Goal: Task Accomplishment & Management: Manage account settings

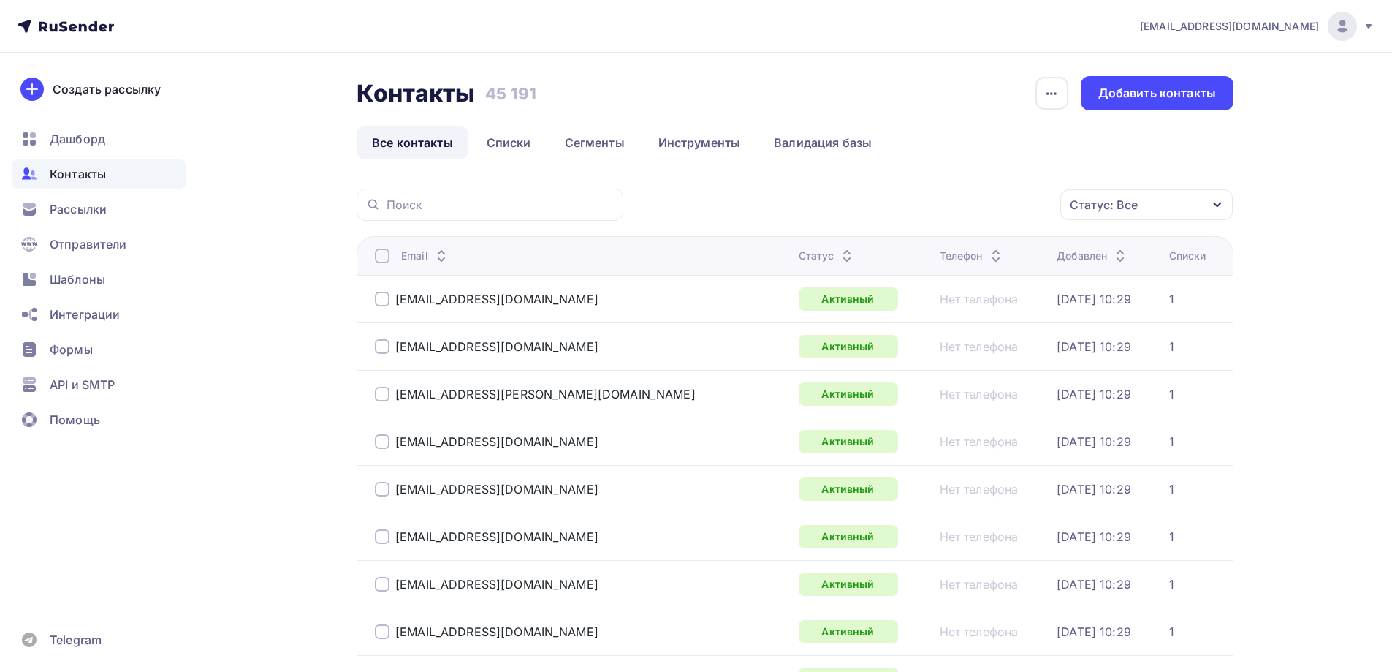
click at [1111, 214] on div "Статус: Все" at bounding box center [1146, 204] width 172 height 31
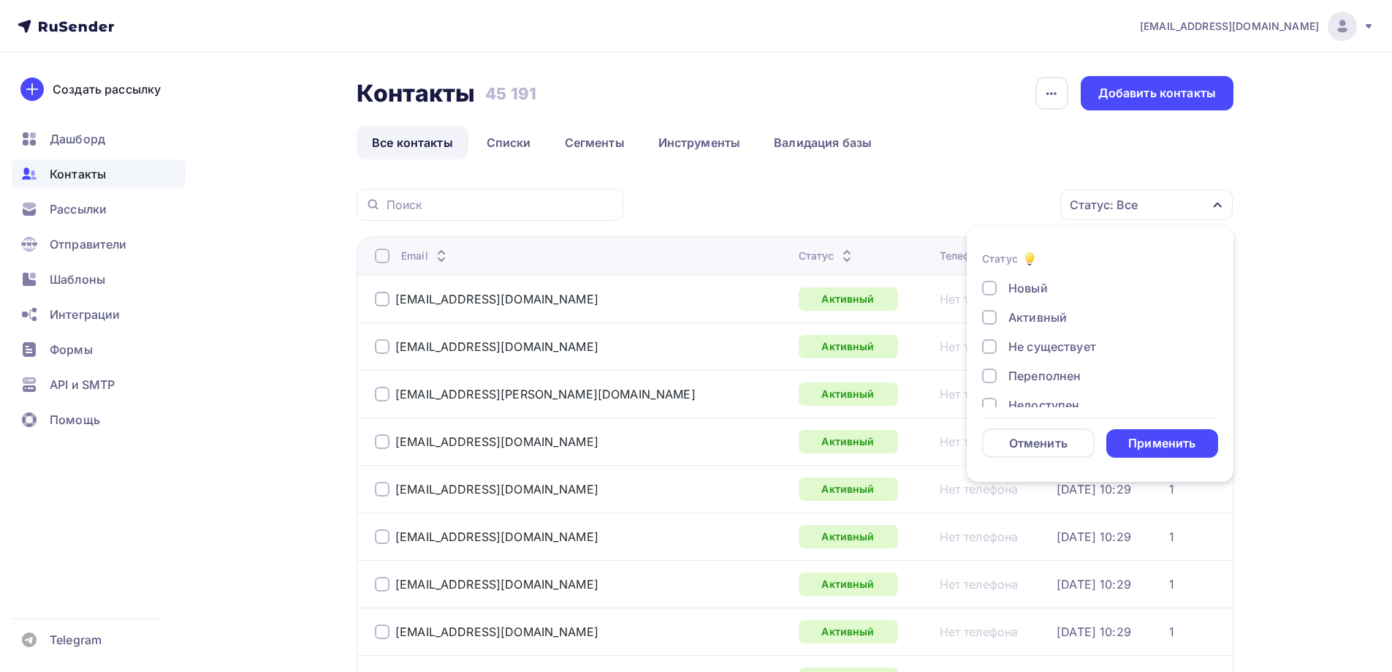
click at [1044, 343] on div "Не существует" at bounding box center [1052, 347] width 88 height 18
click at [1019, 388] on div "Новый Активный Не существует Переполнен Недоступен Отписан Отписан вручную [GEO…" at bounding box center [1100, 390] width 236 height 222
click at [1010, 308] on div "Переполнен" at bounding box center [1044, 303] width 72 height 18
click at [1014, 328] on div "Недоступен" at bounding box center [1043, 332] width 71 height 18
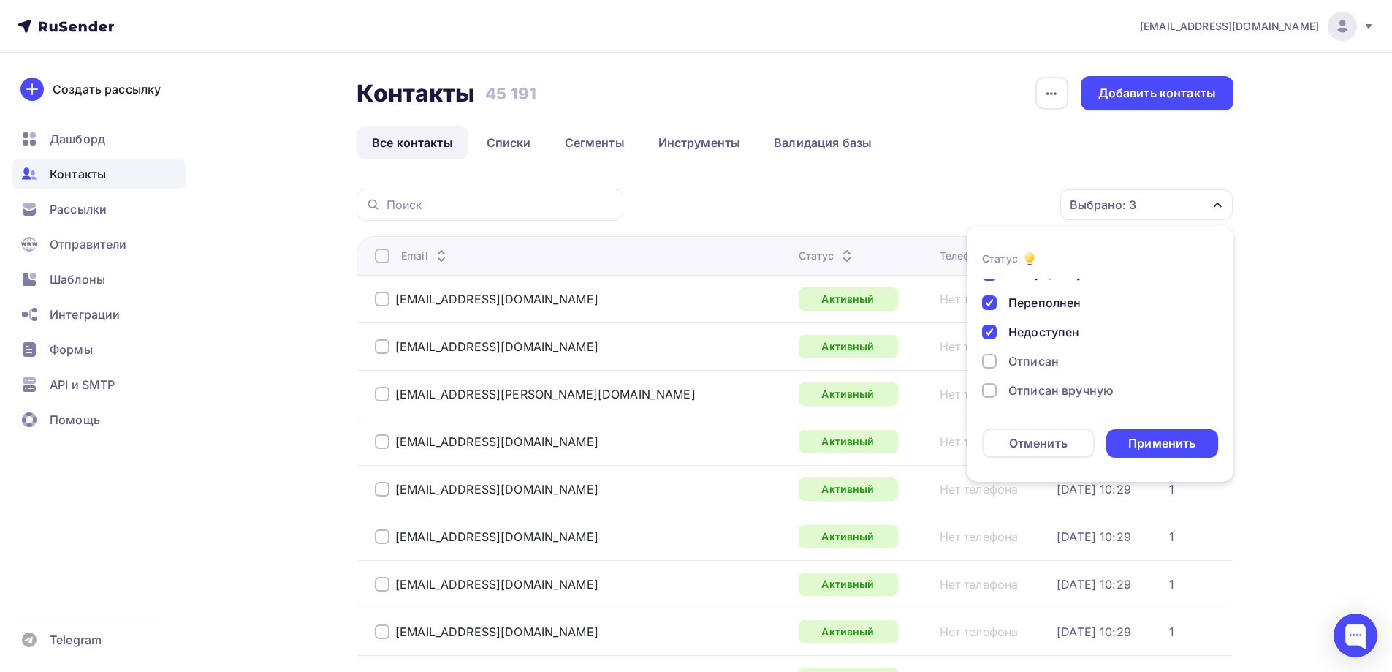
click at [1023, 366] on div "Отписан" at bounding box center [1033, 361] width 50 height 18
click at [1033, 395] on div "Отписан вручную" at bounding box center [1060, 390] width 105 height 18
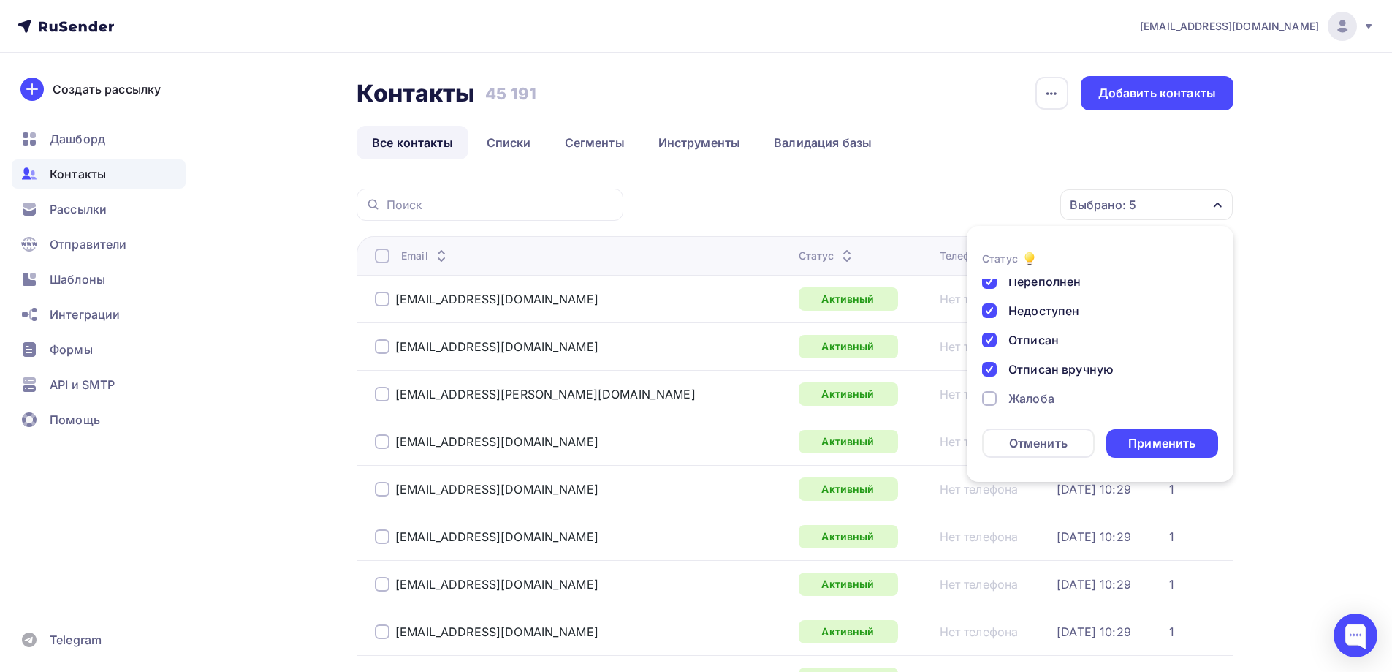
scroll to position [106, 0]
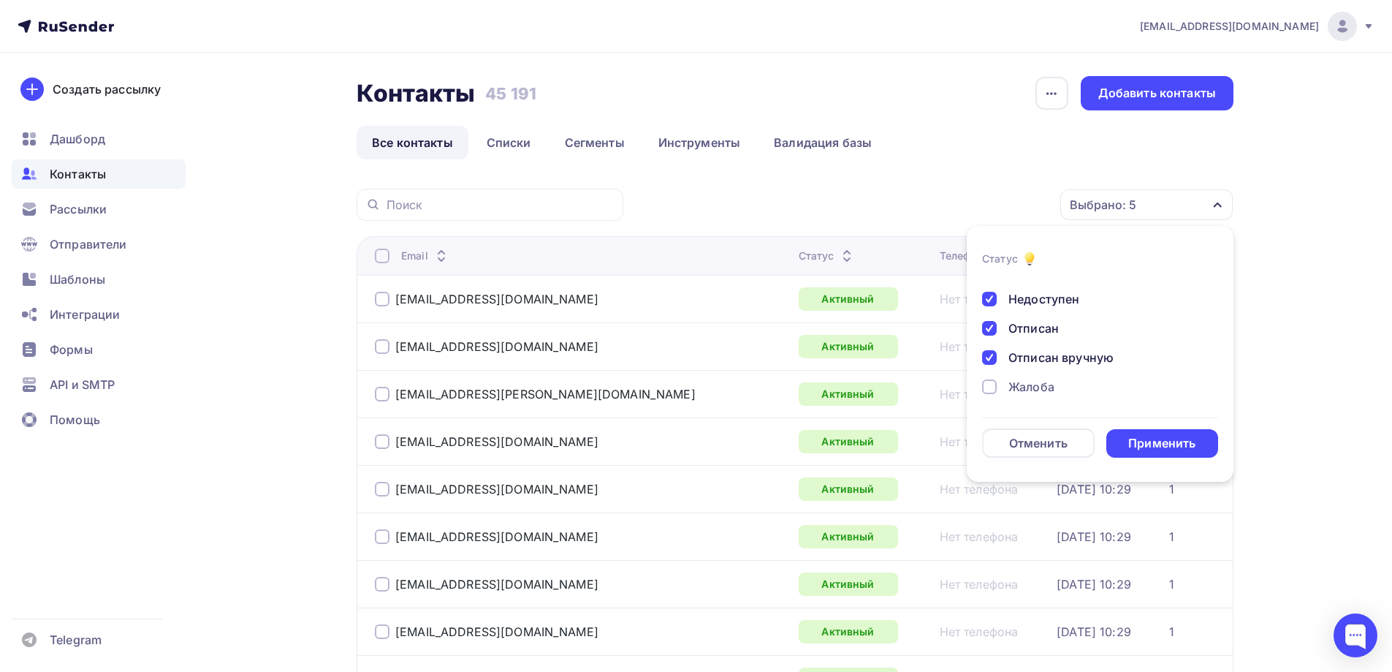
click at [1035, 386] on div "Жалоба" at bounding box center [1031, 387] width 46 height 18
click at [1170, 440] on div "Применить" at bounding box center [1161, 443] width 67 height 17
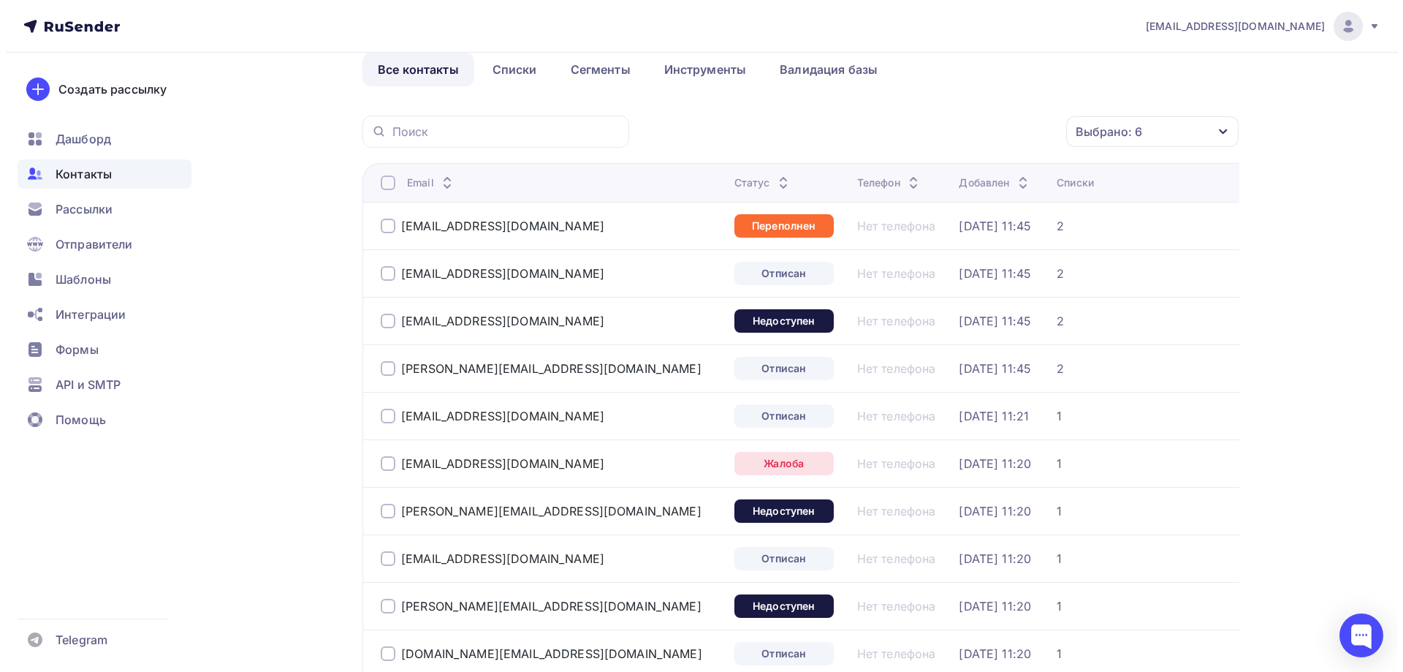
scroll to position [0, 0]
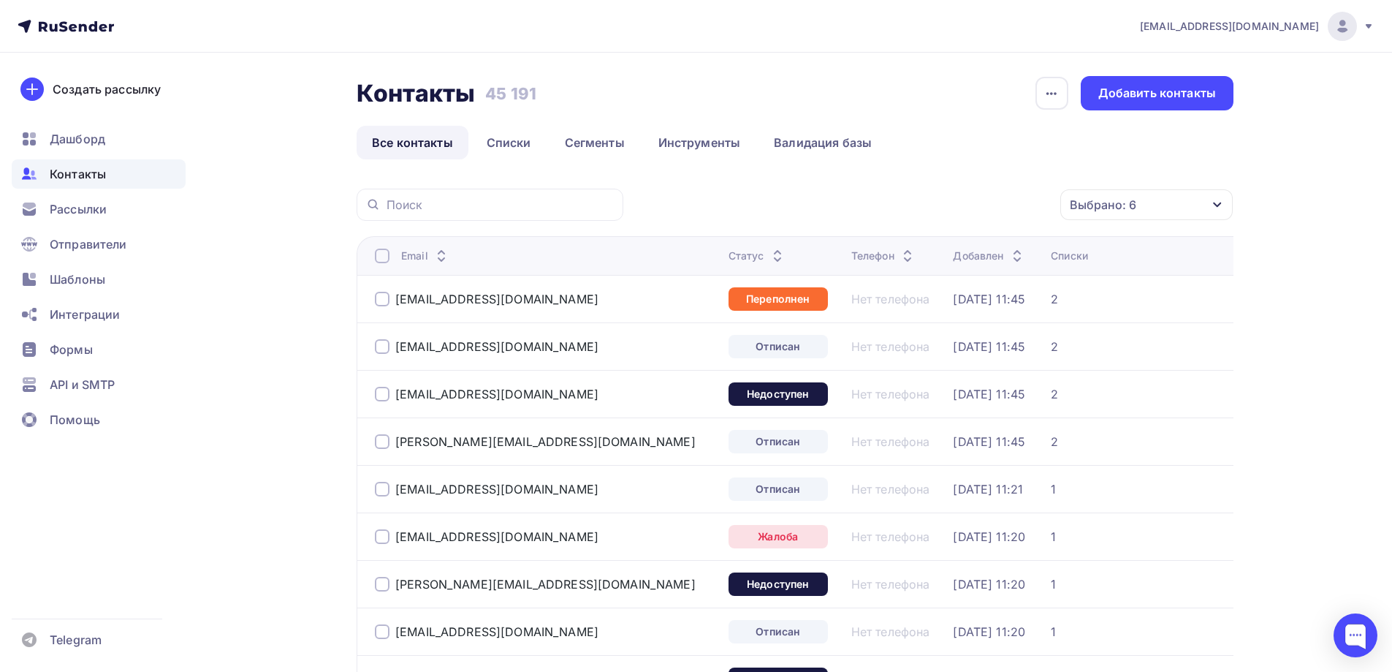
click at [377, 256] on div at bounding box center [382, 255] width 15 height 15
click at [891, 196] on div "Действие" at bounding box center [892, 205] width 56 height 18
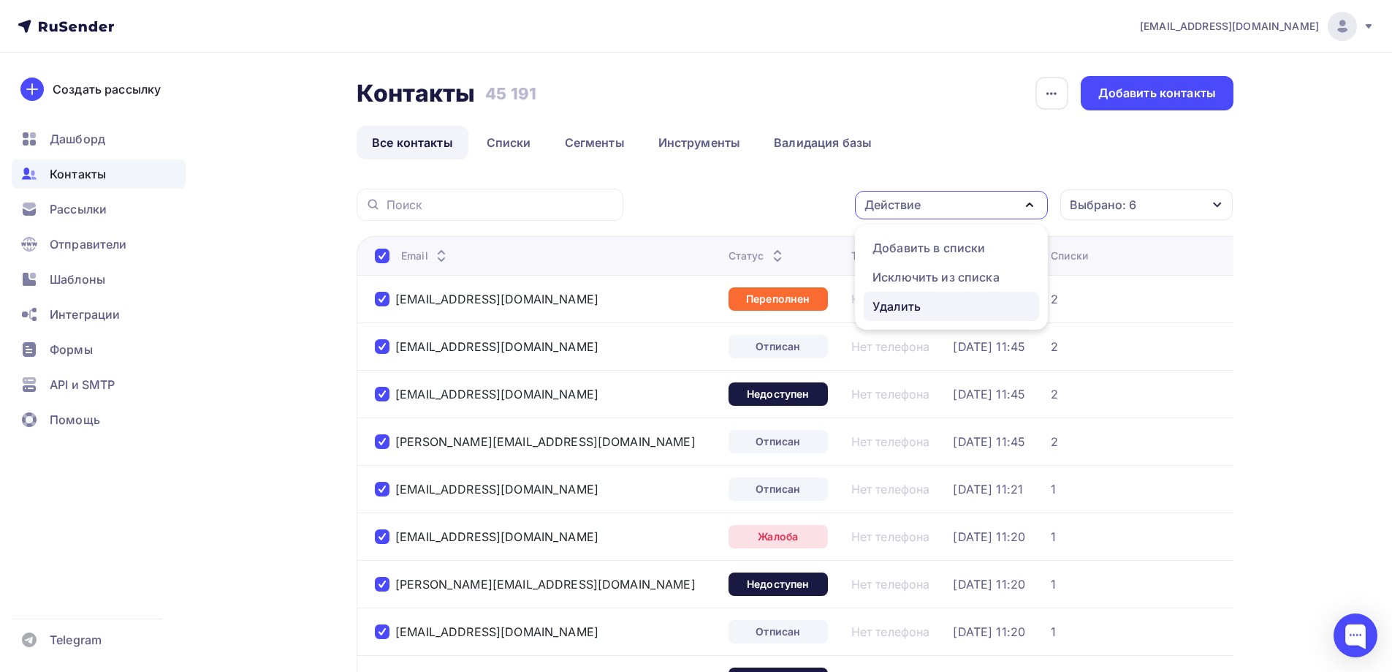
click at [892, 307] on div "Удалить" at bounding box center [896, 306] width 48 height 18
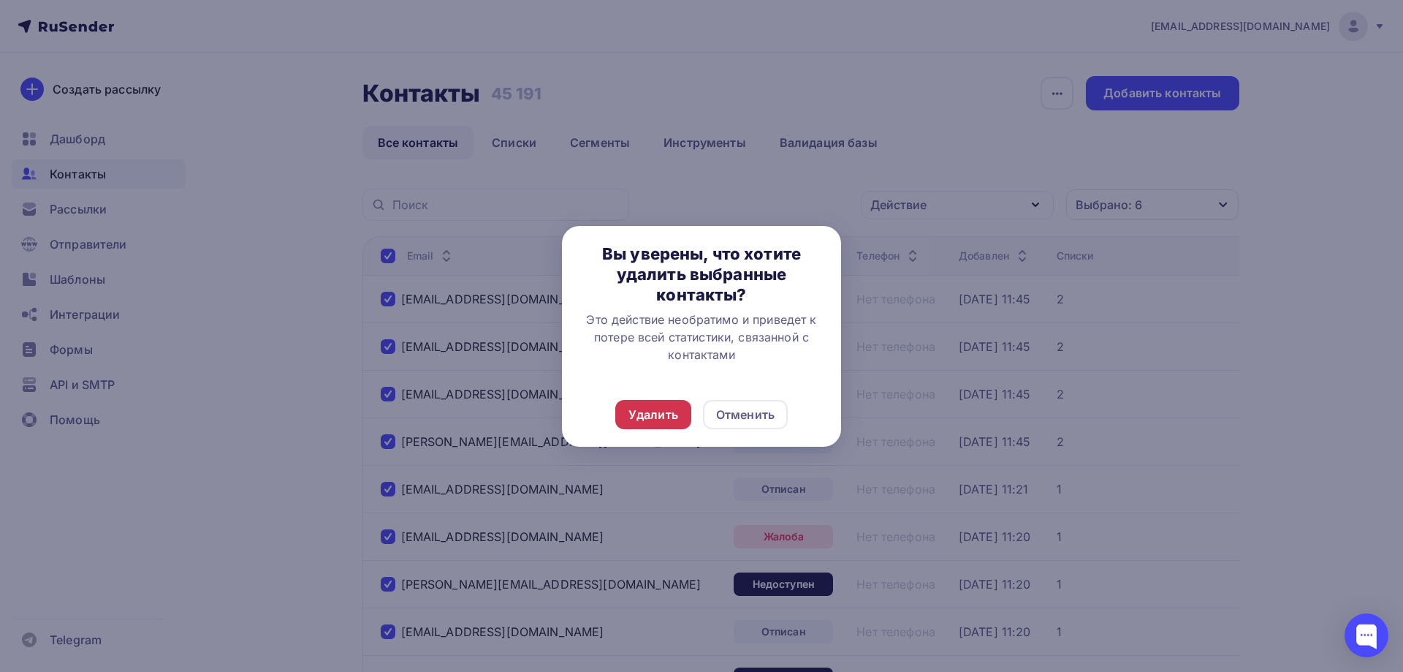
click at [631, 419] on div "Удалить" at bounding box center [653, 415] width 50 height 18
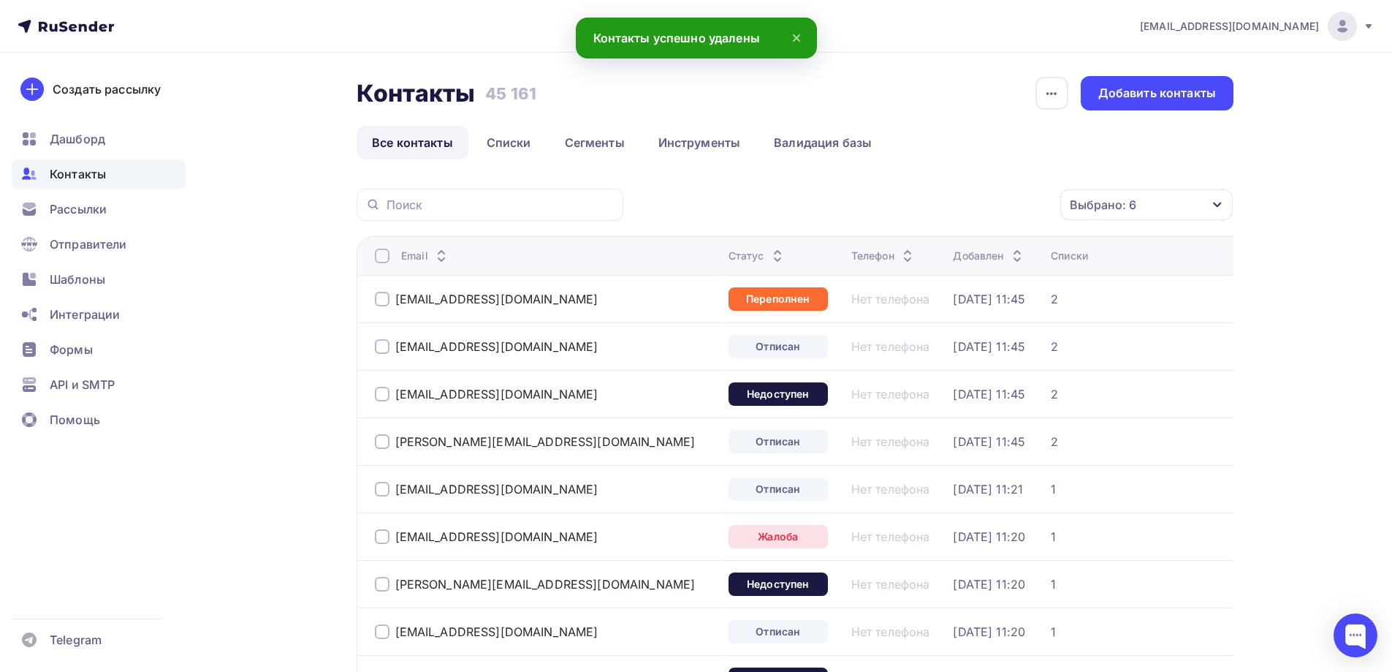
click at [382, 255] on div at bounding box center [382, 255] width 15 height 15
click at [917, 210] on div "Действие" at bounding box center [892, 205] width 56 height 18
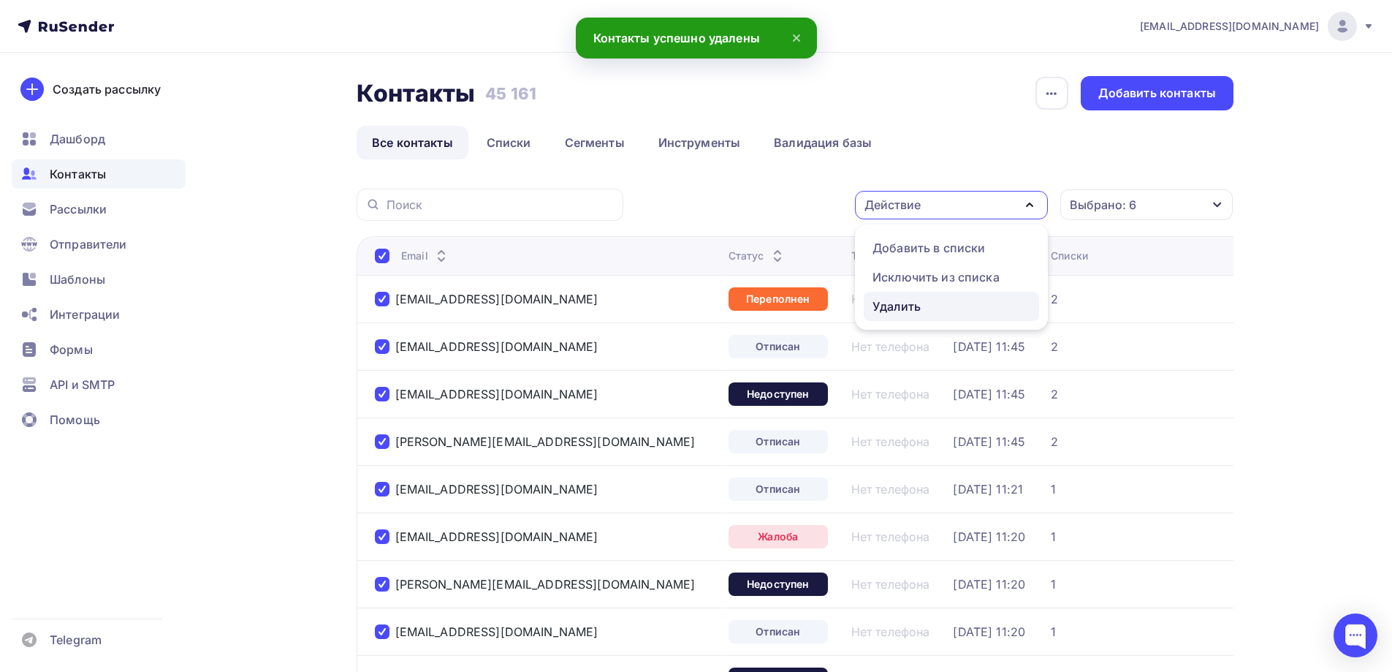
click at [889, 302] on div "Удалить" at bounding box center [896, 306] width 48 height 18
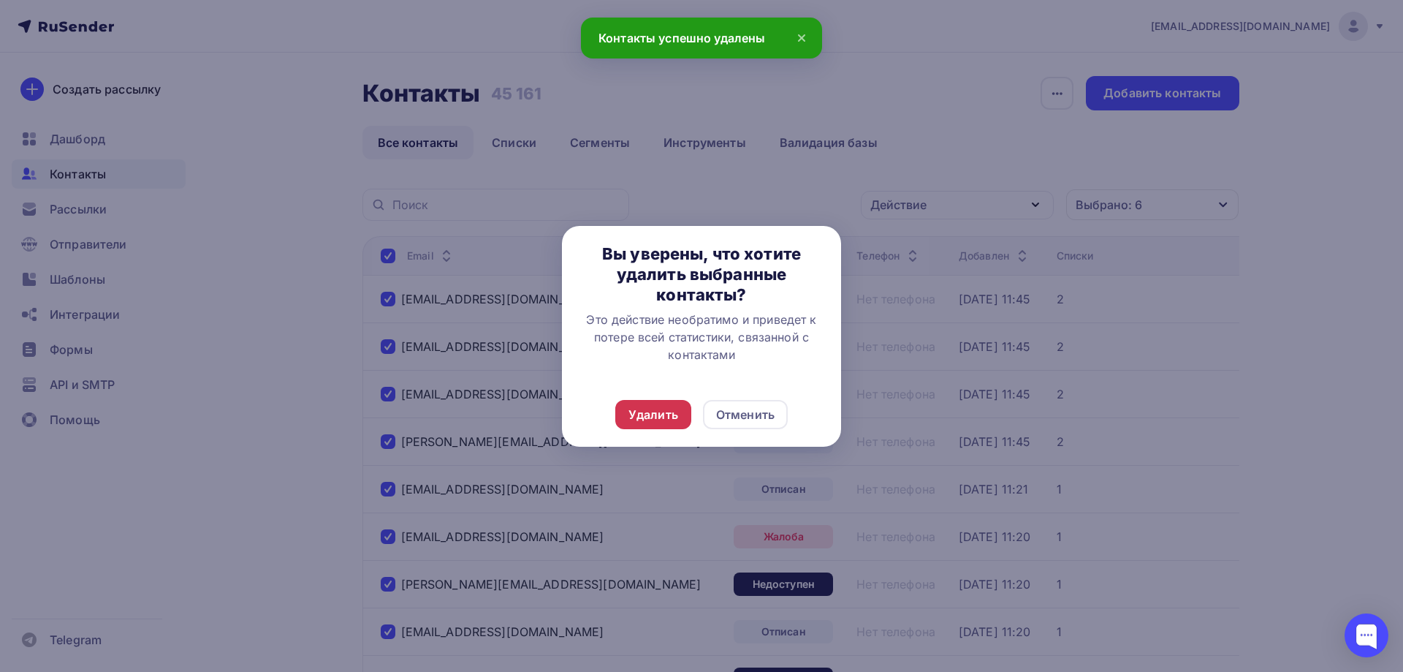
click at [644, 413] on div "Удалить" at bounding box center [653, 415] width 50 height 18
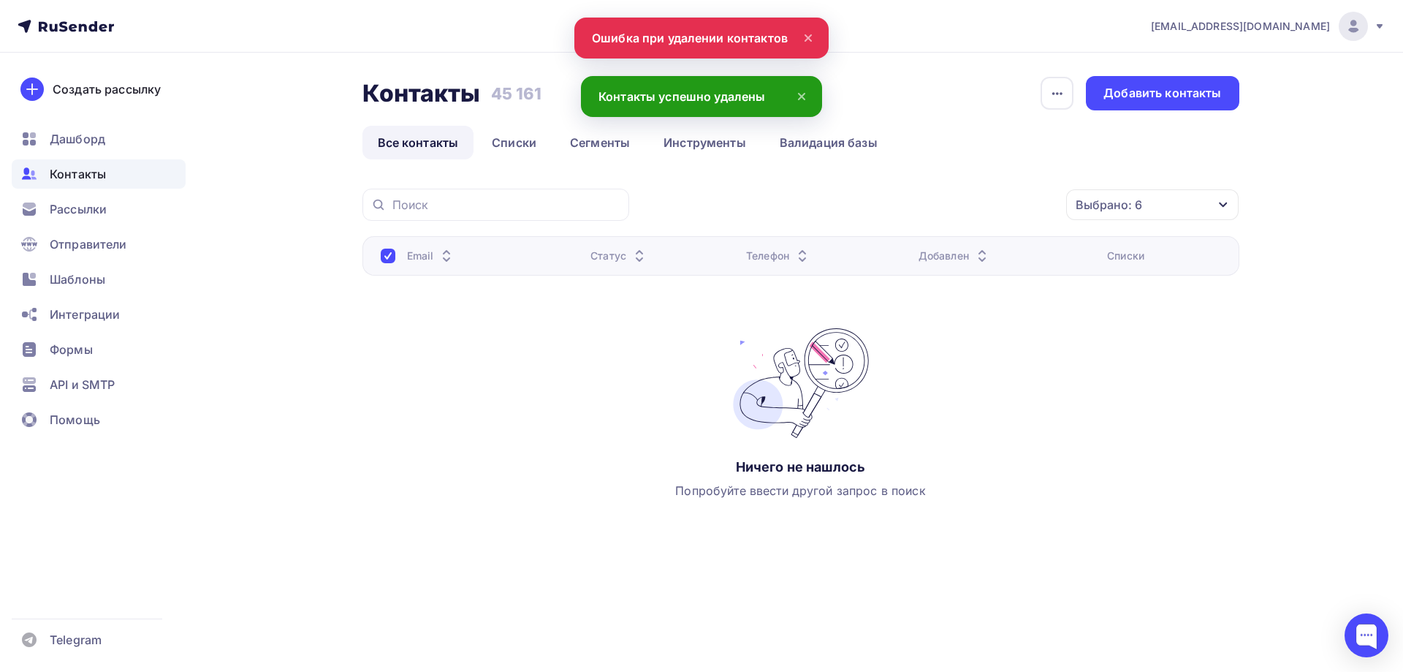
click at [432, 139] on link "Все контакты" at bounding box center [418, 143] width 112 height 34
